Goal: Task Accomplishment & Management: Manage account settings

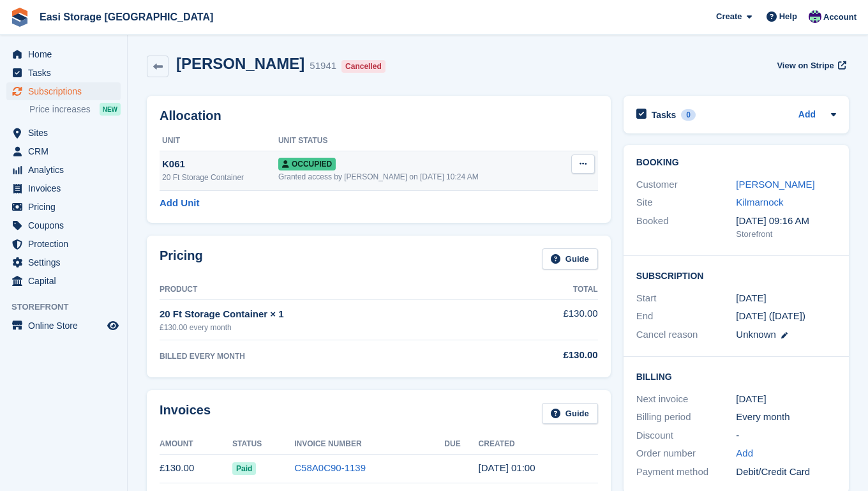
click at [583, 163] on icon at bounding box center [582, 164] width 7 height 8
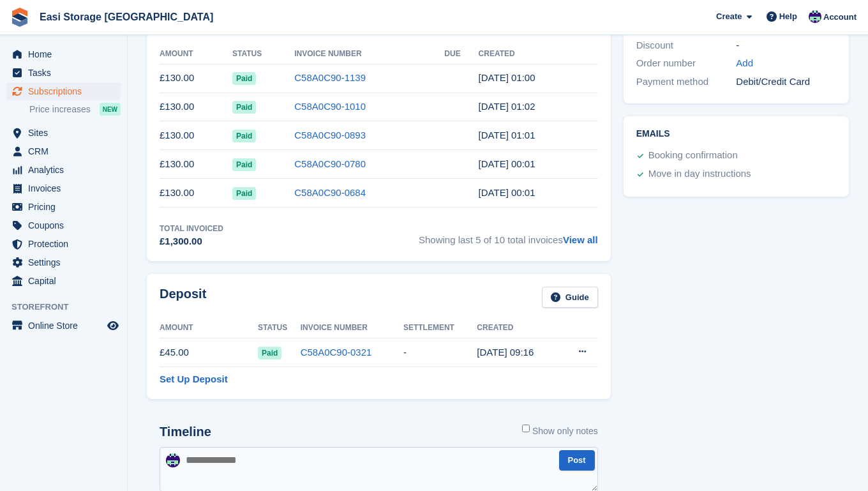
scroll to position [391, 0]
click at [582, 350] on icon at bounding box center [582, 350] width 7 height 8
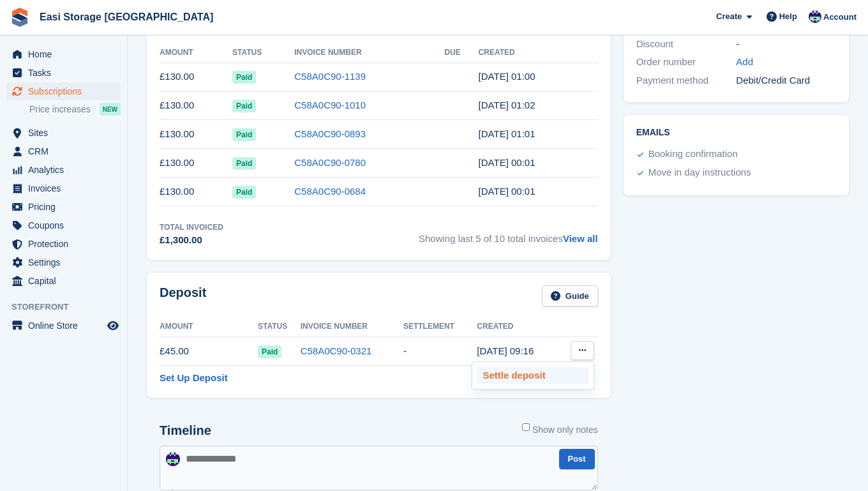
click at [498, 377] on p "Settle deposit" at bounding box center [532, 375] width 111 height 17
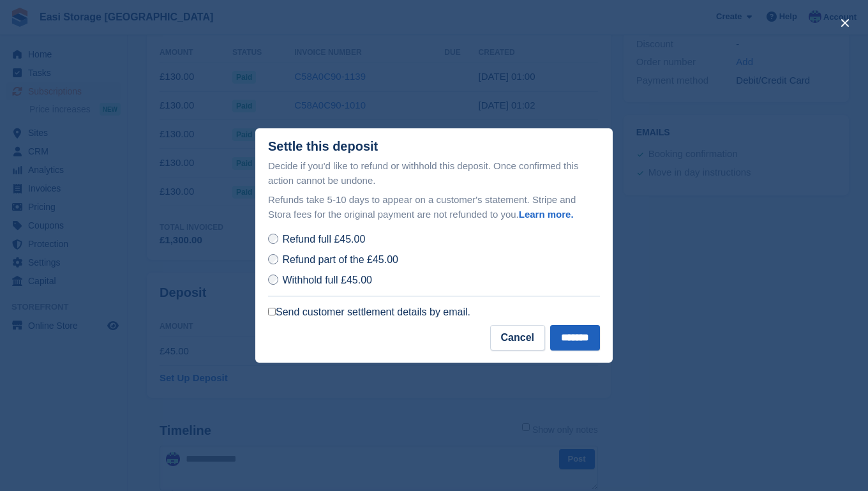
click at [564, 336] on input "*******" at bounding box center [575, 338] width 50 height 26
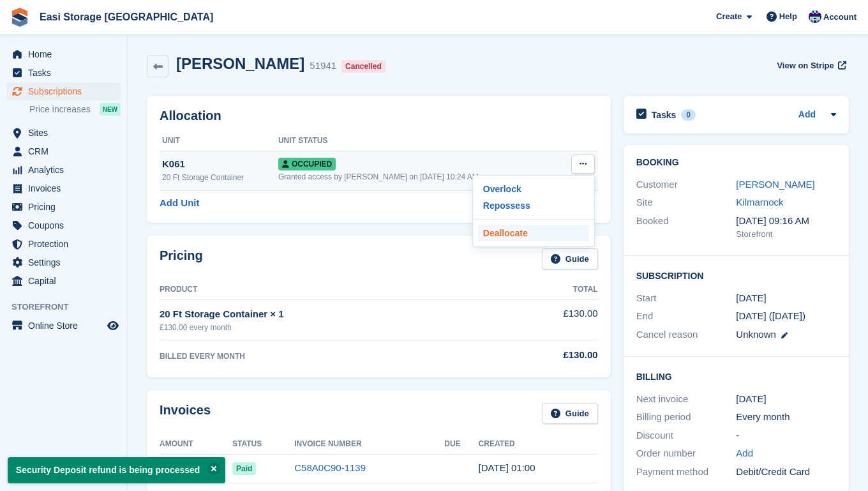
scroll to position [0, 0]
click at [502, 232] on p "Deallocate" at bounding box center [533, 233] width 111 height 17
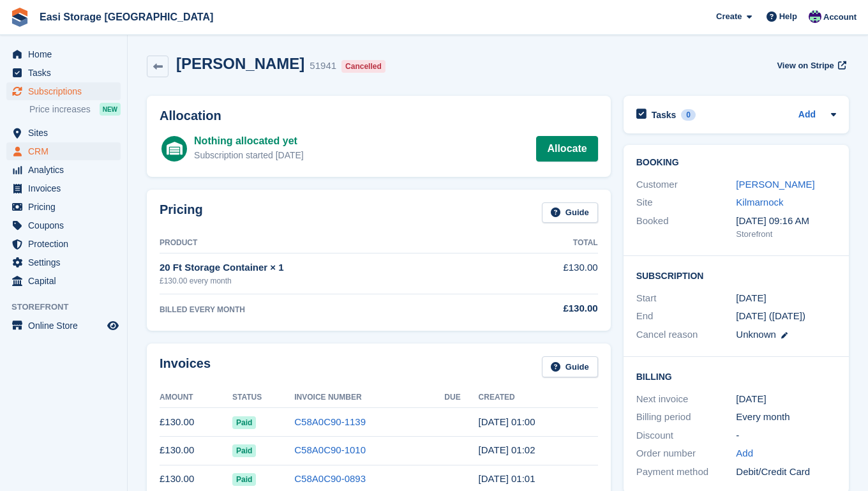
click at [44, 151] on span "CRM" at bounding box center [66, 151] width 77 height 18
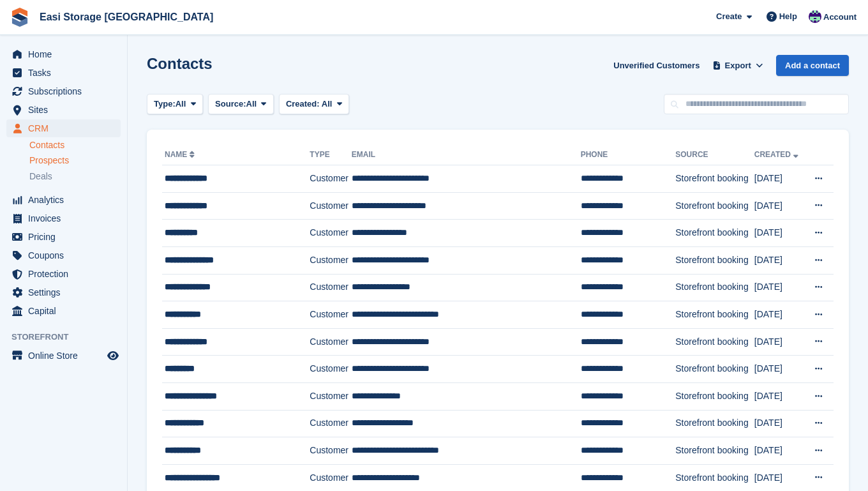
click at [44, 161] on span "Prospects" at bounding box center [49, 160] width 40 height 12
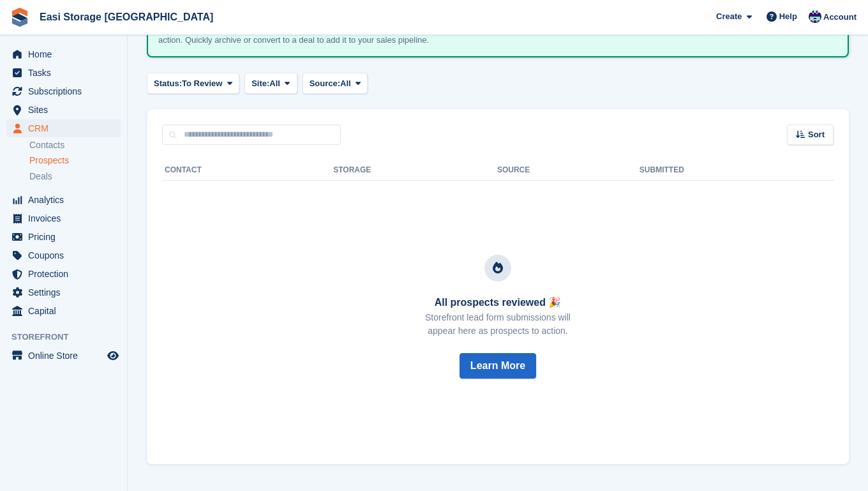
scroll to position [106, 0]
click at [43, 177] on span "Deals" at bounding box center [40, 176] width 23 height 12
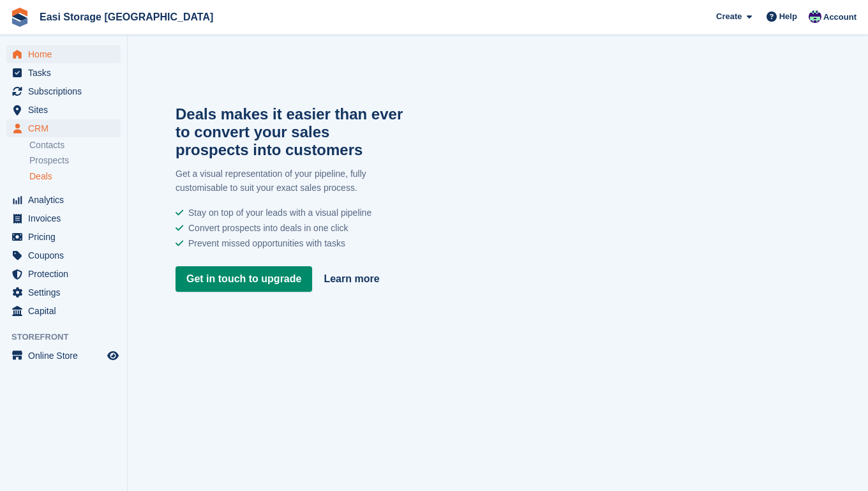
click at [43, 54] on span "Home" at bounding box center [66, 54] width 77 height 18
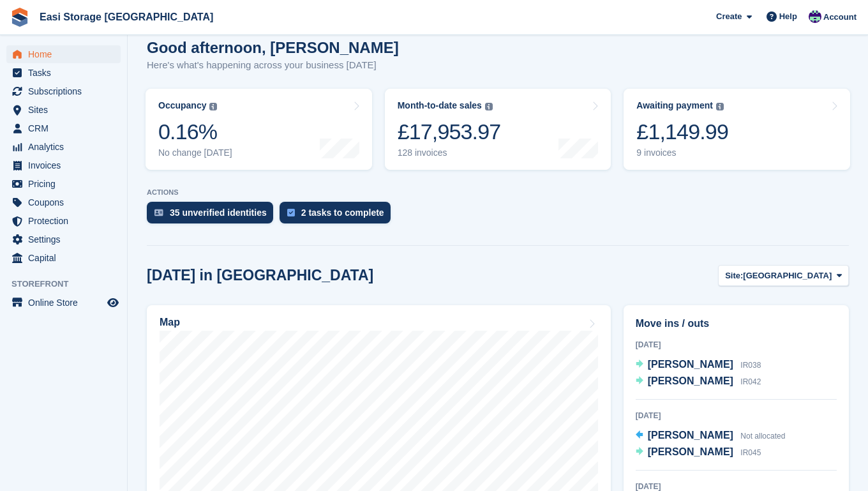
scroll to position [64, 0]
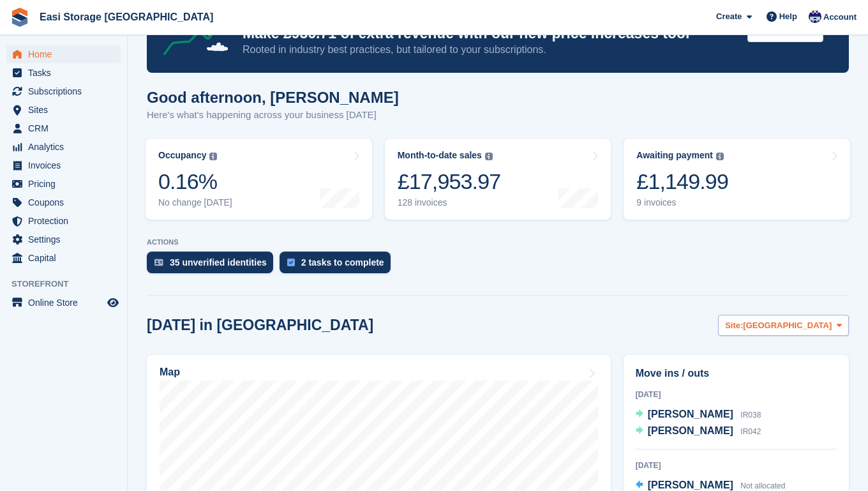
click at [840, 325] on icon at bounding box center [839, 325] width 5 height 8
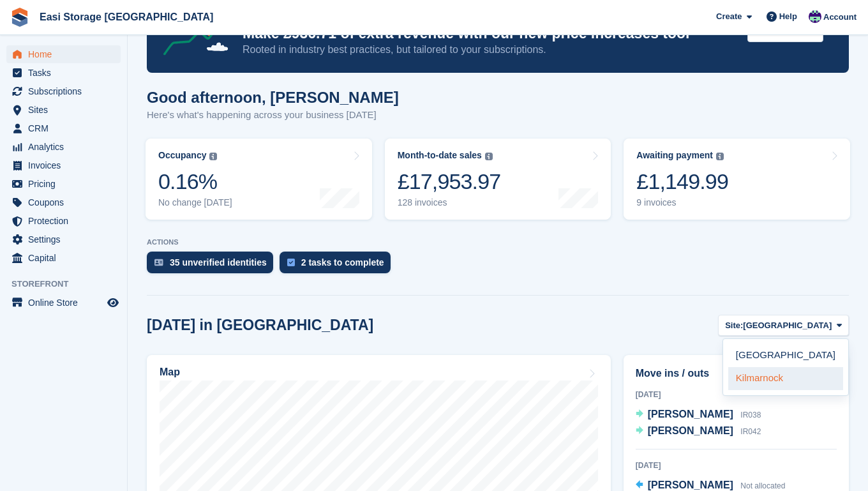
click at [766, 381] on link "Kilmarnock" at bounding box center [785, 378] width 115 height 23
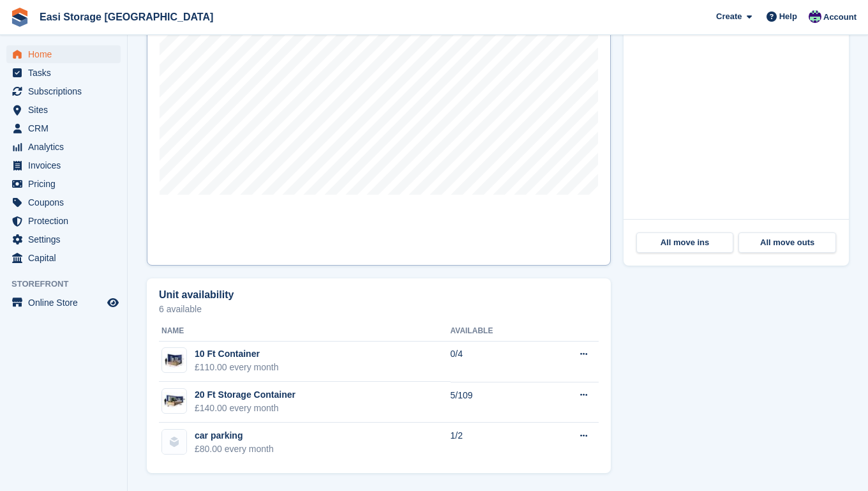
scroll to position [487, 0]
click at [43, 110] on span "Sites" at bounding box center [66, 110] width 77 height 18
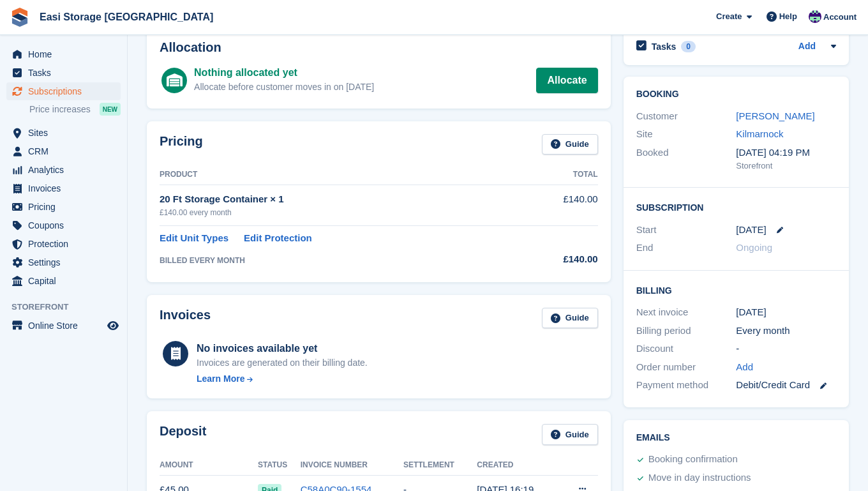
scroll to position [64, 0]
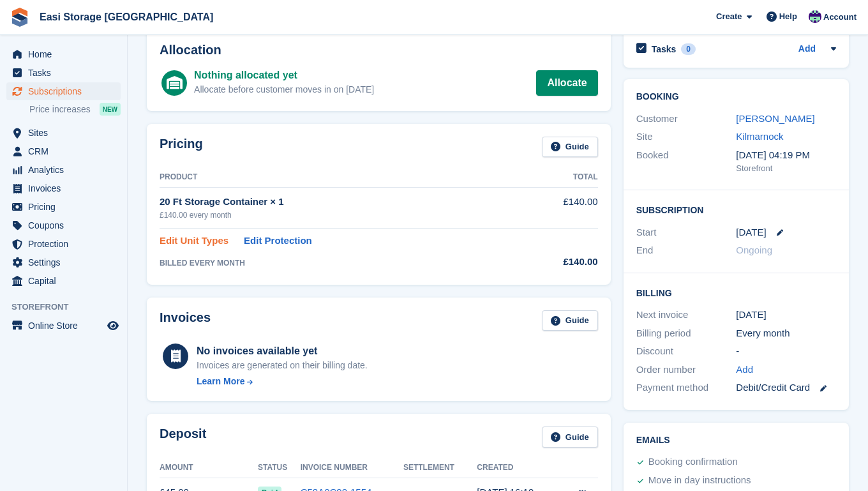
click at [209, 241] on link "Edit Unit Types" at bounding box center [194, 241] width 69 height 15
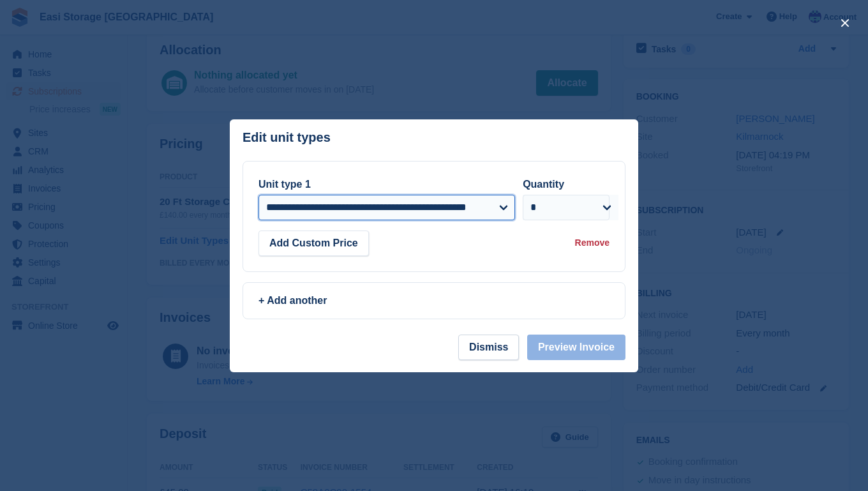
select select "*****"
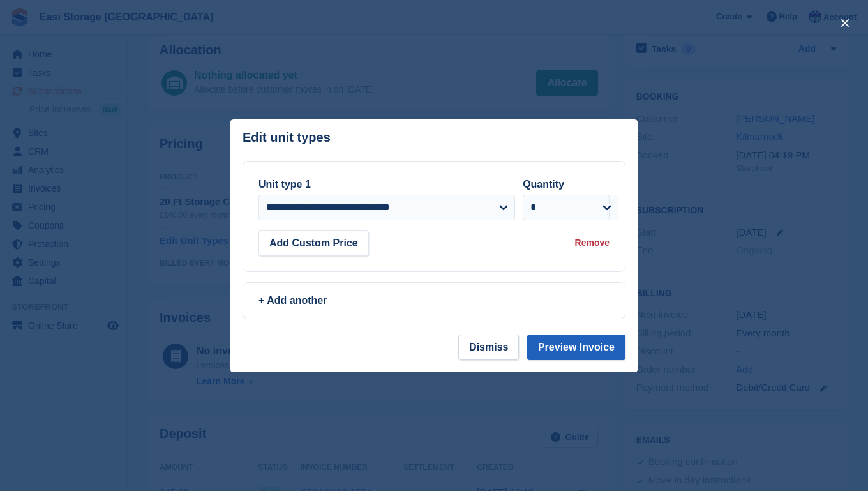
click at [558, 347] on button "Preview Invoice" at bounding box center [576, 347] width 98 height 26
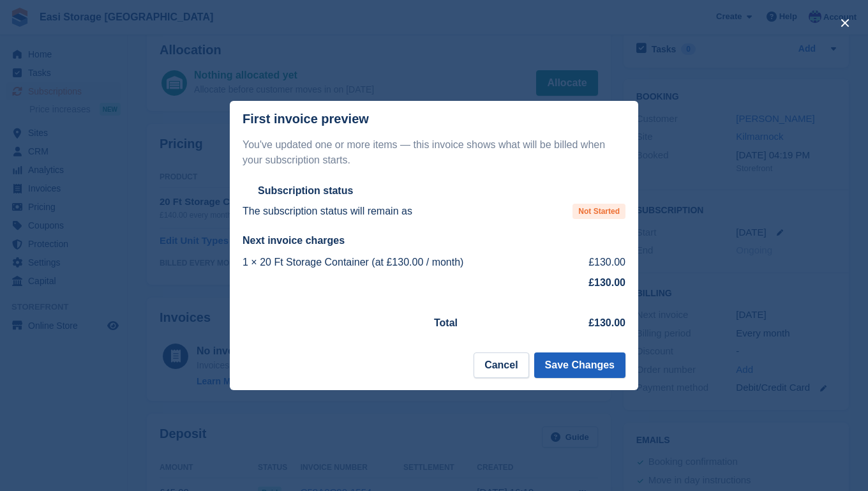
click at [564, 364] on button "Save Changes" at bounding box center [579, 365] width 91 height 26
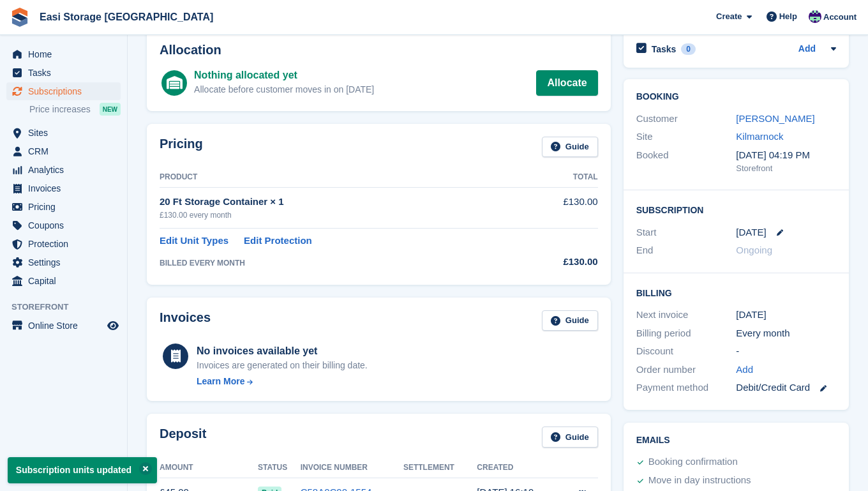
scroll to position [0, 0]
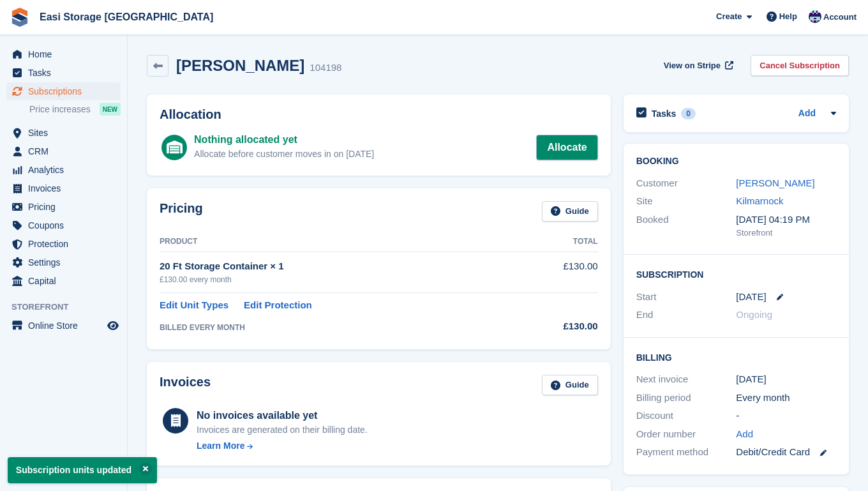
click at [557, 145] on link "Allocate" at bounding box center [566, 148] width 61 height 26
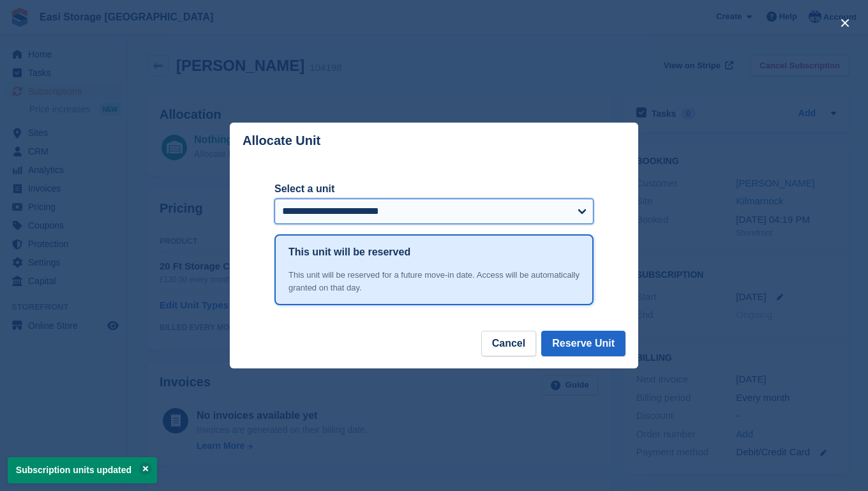
select select "*****"
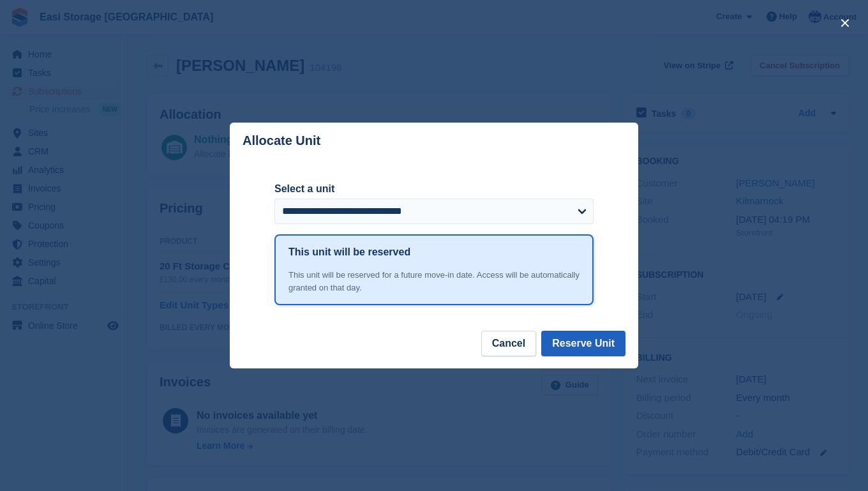
click at [564, 341] on button "Reserve Unit" at bounding box center [583, 344] width 84 height 26
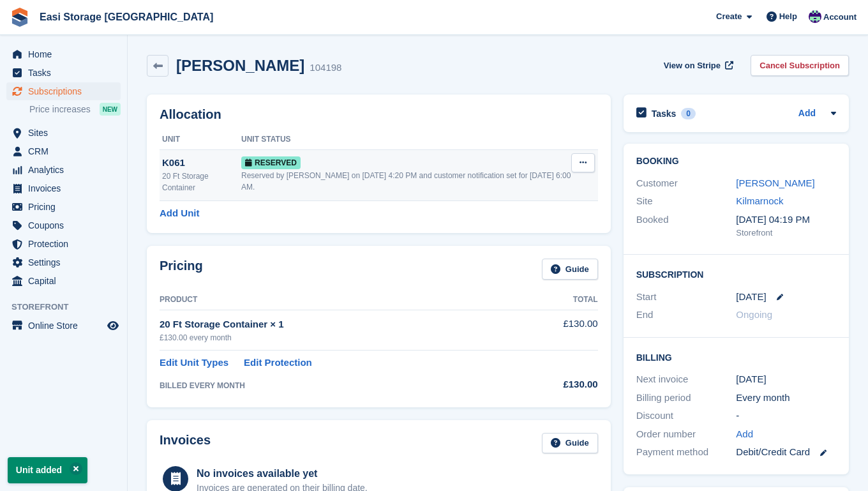
click at [584, 162] on icon at bounding box center [582, 162] width 7 height 8
click at [523, 186] on p "Grant Early Access" at bounding box center [533, 187] width 111 height 17
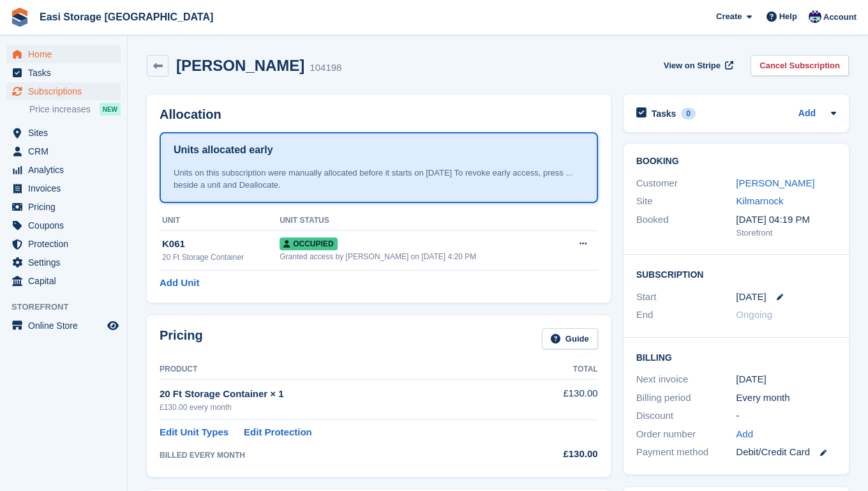
click at [45, 57] on span "Home" at bounding box center [66, 54] width 77 height 18
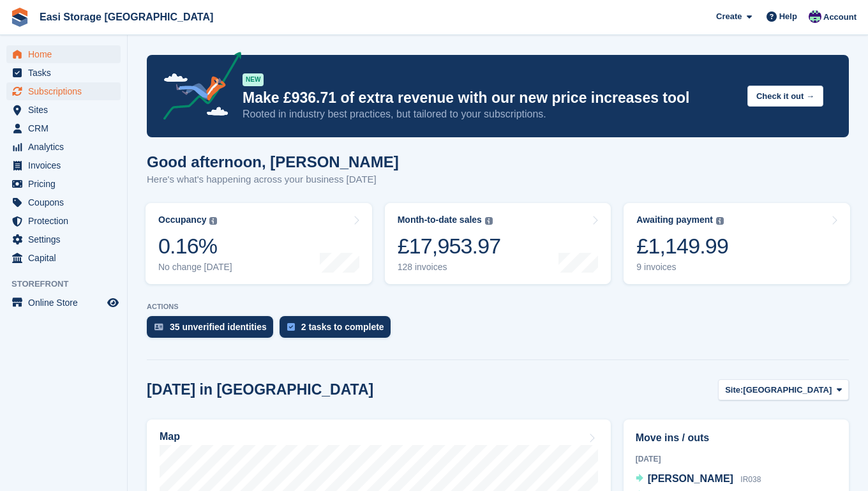
click at [64, 94] on span "Subscriptions" at bounding box center [66, 91] width 77 height 18
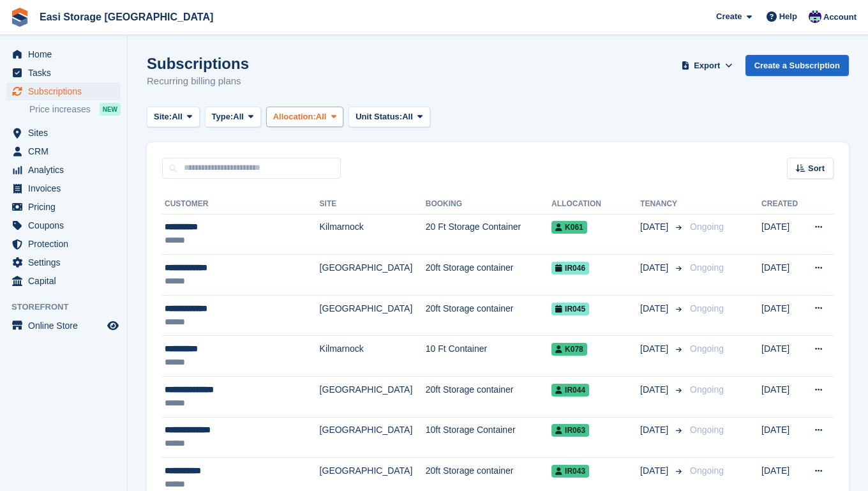
click at [336, 116] on icon at bounding box center [333, 116] width 5 height 8
click at [253, 117] on icon at bounding box center [250, 116] width 5 height 8
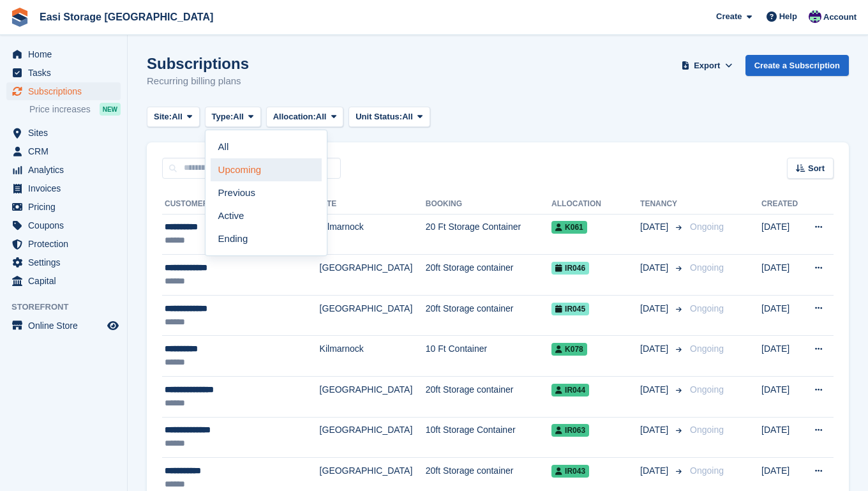
click at [246, 170] on link "Upcoming" at bounding box center [266, 169] width 111 height 23
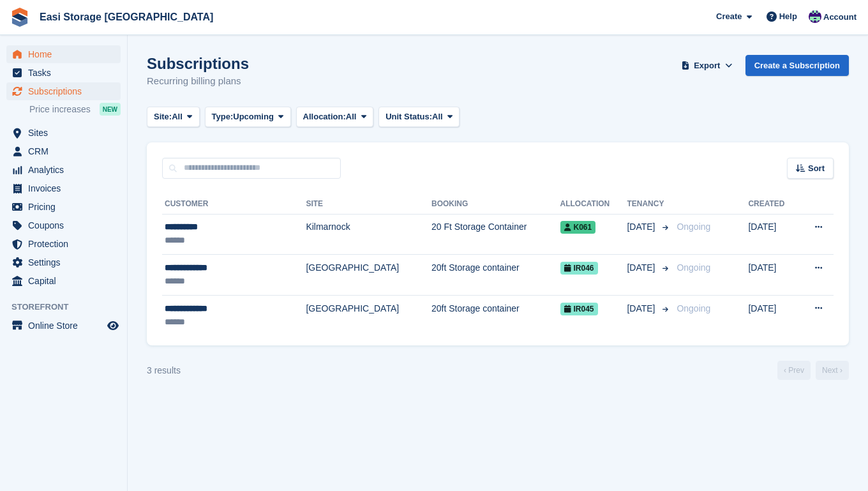
click at [33, 55] on span "Home" at bounding box center [66, 54] width 77 height 18
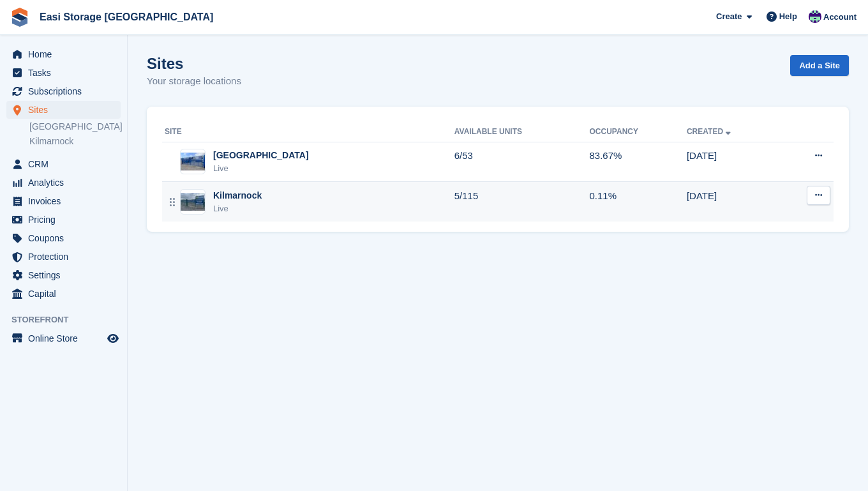
click at [267, 198] on div "Kilmarnock Live" at bounding box center [310, 202] width 290 height 26
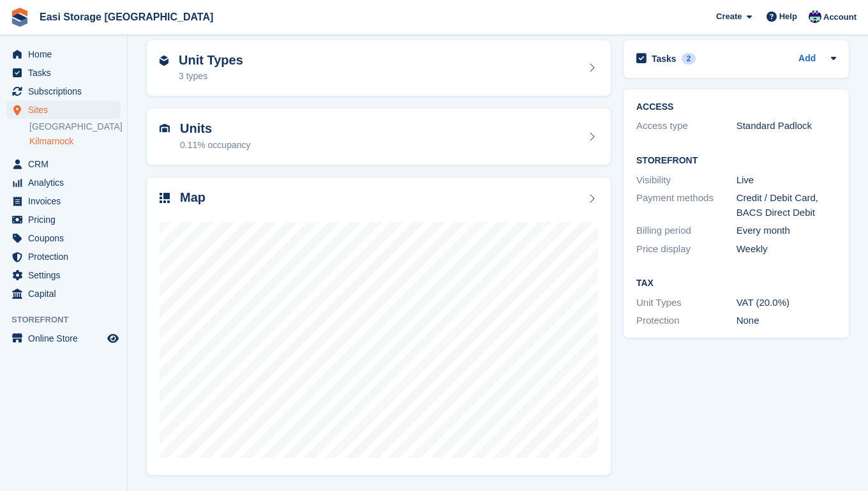
scroll to position [53, 0]
click at [277, 71] on div "Unit Types 3 types" at bounding box center [379, 69] width 438 height 31
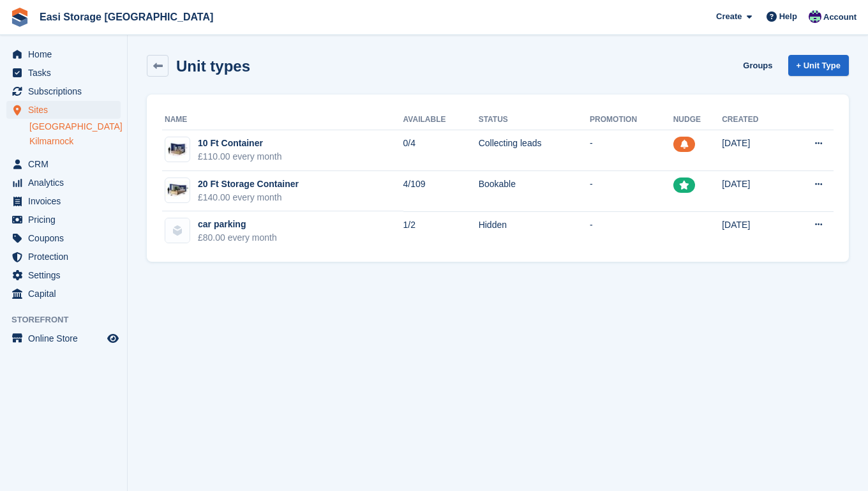
click at [78, 126] on link "[GEOGRAPHIC_DATA]" at bounding box center [74, 127] width 91 height 12
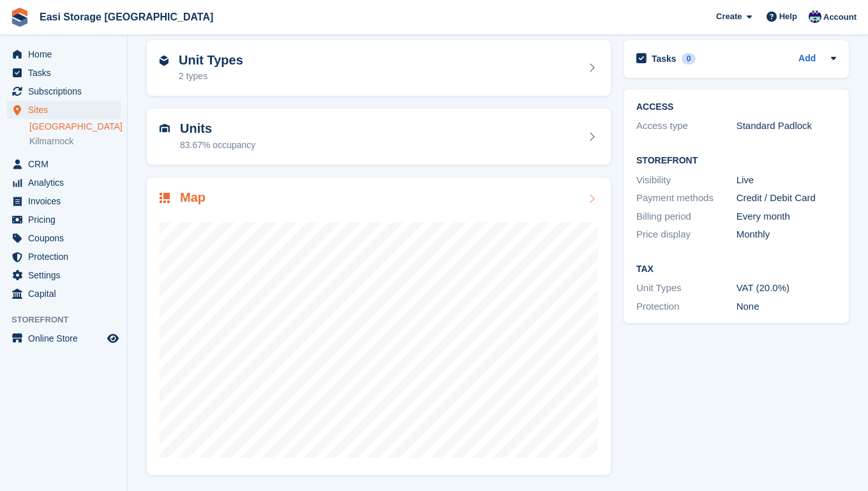
scroll to position [53, 0]
click at [257, 70] on div "Unit Types 2 types" at bounding box center [379, 69] width 438 height 31
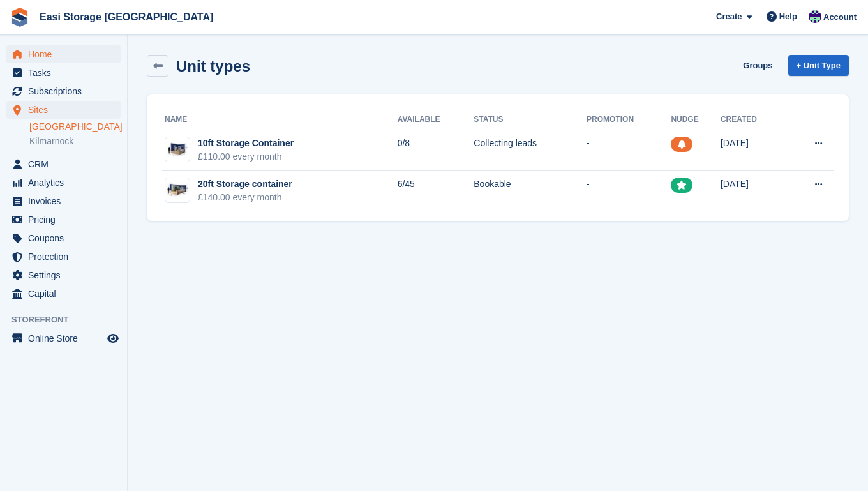
click at [37, 54] on span "Home" at bounding box center [66, 54] width 77 height 18
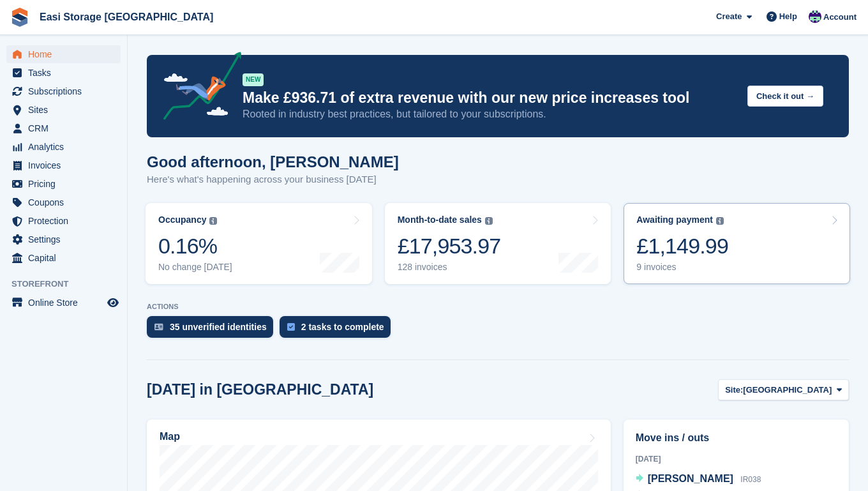
click at [744, 254] on link "Awaiting payment The total outstanding balance on all open invoices. £1,149.99 …" at bounding box center [737, 243] width 227 height 81
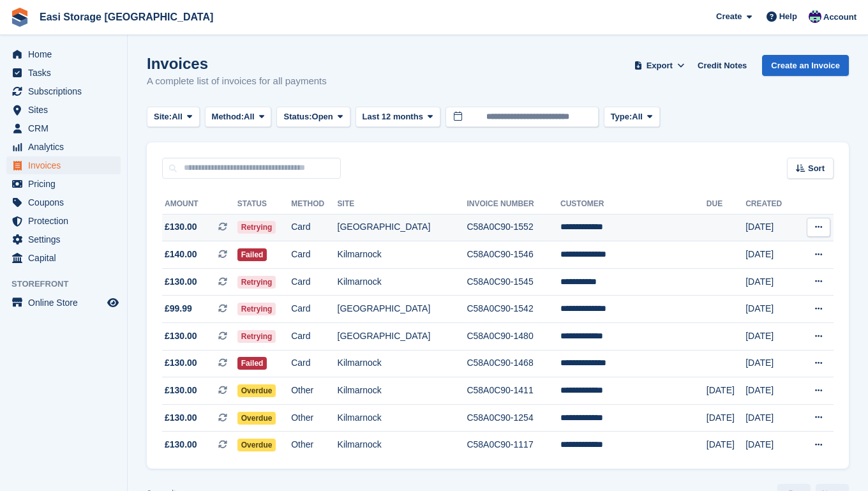
click at [337, 230] on td "Card" at bounding box center [314, 227] width 46 height 27
click at [71, 91] on span "Subscriptions" at bounding box center [66, 91] width 77 height 18
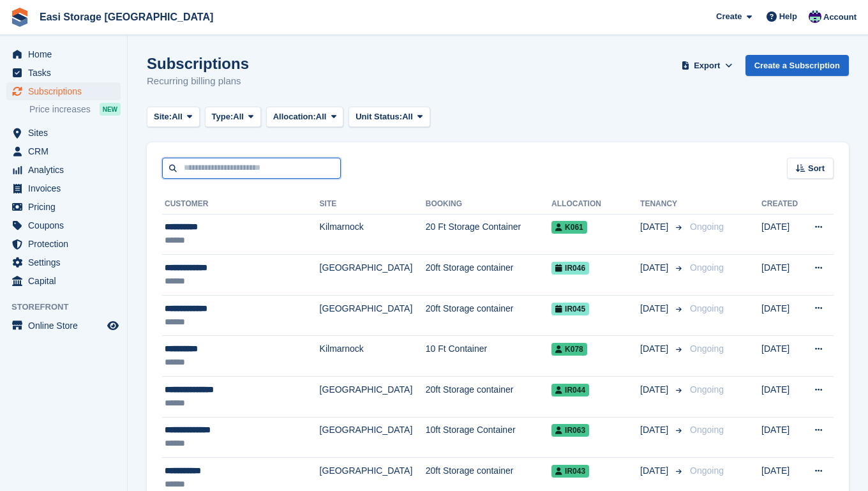
click at [190, 167] on input "text" at bounding box center [251, 168] width 179 height 21
type input "******"
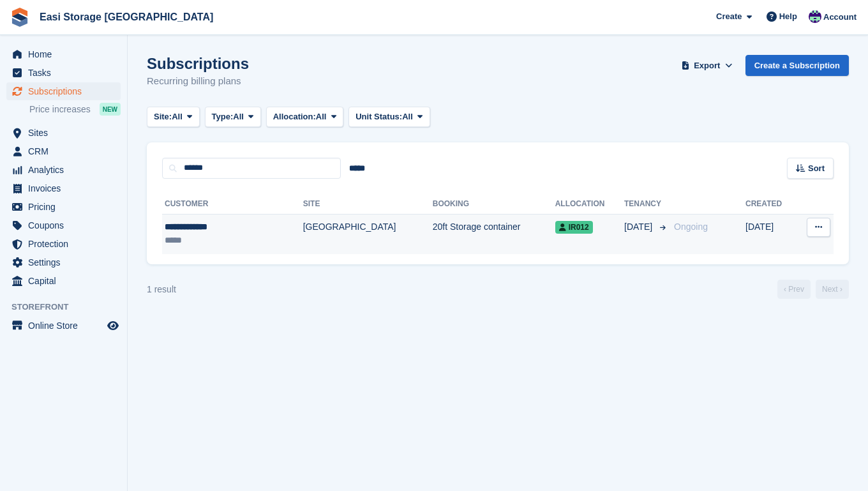
click at [260, 228] on div "**********" at bounding box center [214, 226] width 98 height 13
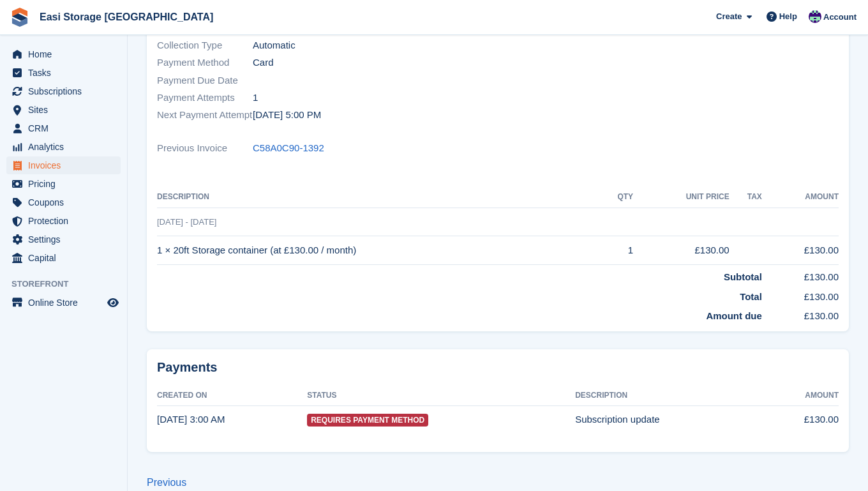
scroll to position [225, 0]
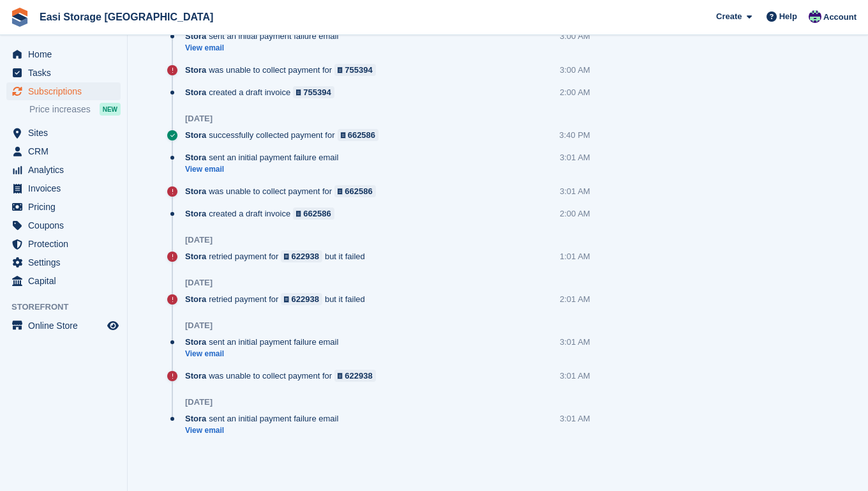
scroll to position [902, 0]
click at [36, 54] on span "Home" at bounding box center [66, 54] width 77 height 18
